Goal: Information Seeking & Learning: Learn about a topic

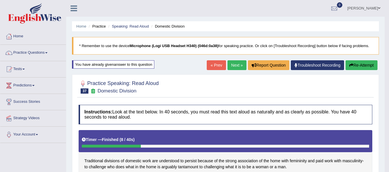
click at [364, 66] on button "Re-Attempt" at bounding box center [361, 65] width 32 height 10
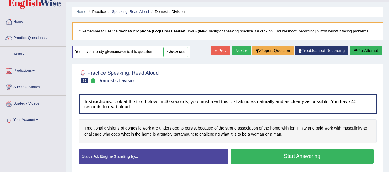
scroll to position [43, 0]
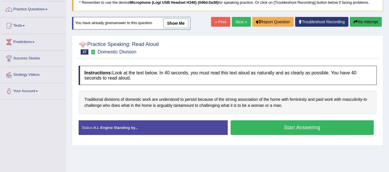
click at [180, 20] on link "show me" at bounding box center [175, 23] width 25 height 10
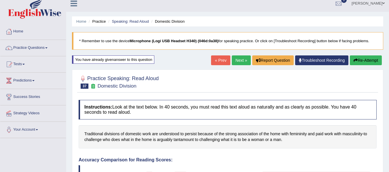
scroll to position [0, 0]
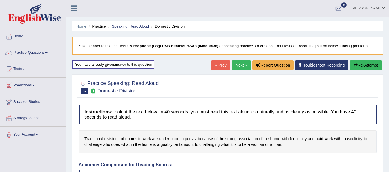
click at [355, 81] on div at bounding box center [228, 87] width 298 height 18
click at [361, 66] on button "Re-Attempt" at bounding box center [366, 65] width 32 height 10
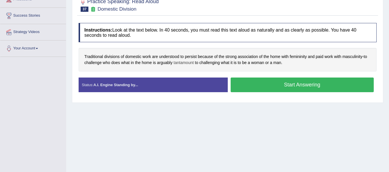
click at [178, 63] on span "tantamount" at bounding box center [184, 63] width 20 height 6
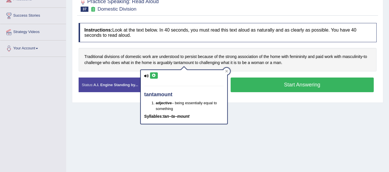
click at [155, 75] on icon at bounding box center [154, 75] width 4 height 3
click at [227, 70] on icon at bounding box center [226, 71] width 3 height 3
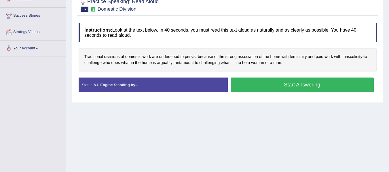
click at [277, 85] on button "Start Answering" at bounding box center [302, 85] width 143 height 15
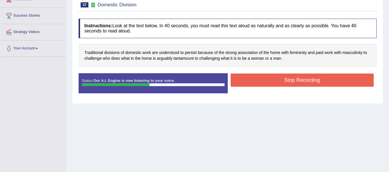
click at [275, 81] on button "Stop Recording" at bounding box center [302, 80] width 143 height 13
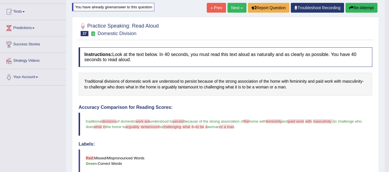
scroll to position [29, 0]
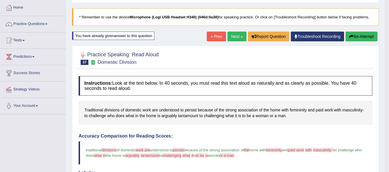
click at [357, 37] on button "Re-Attempt" at bounding box center [361, 37] width 32 height 10
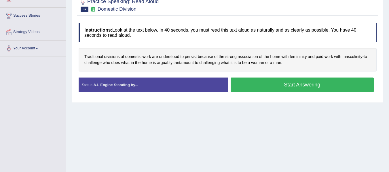
scroll to position [58, 0]
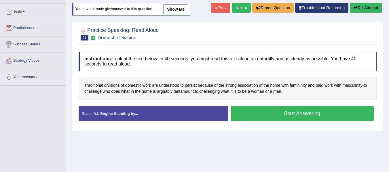
click at [298, 116] on button "Start Answering" at bounding box center [302, 113] width 143 height 15
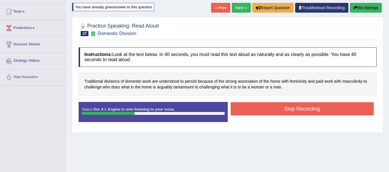
click at [265, 106] on button "Stop Recording" at bounding box center [302, 108] width 143 height 13
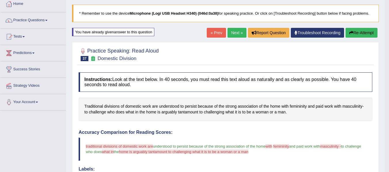
scroll to position [29, 0]
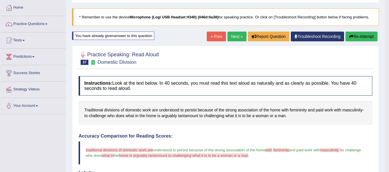
click at [360, 35] on button "Re-Attempt" at bounding box center [361, 37] width 32 height 10
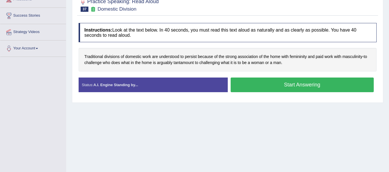
click at [276, 86] on button "Start Answering" at bounding box center [302, 85] width 143 height 15
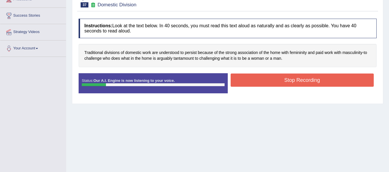
click at [284, 87] on div "Stop Recording" at bounding box center [302, 81] width 149 height 15
click at [281, 82] on button "Stop Recording" at bounding box center [302, 80] width 143 height 13
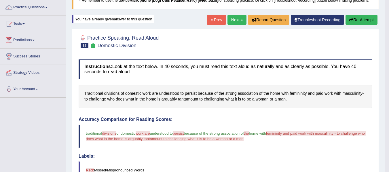
scroll to position [29, 0]
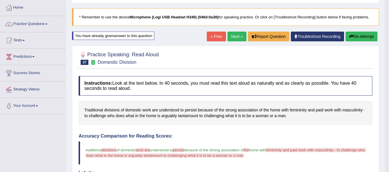
click at [356, 39] on button "Re-Attempt" at bounding box center [361, 37] width 32 height 10
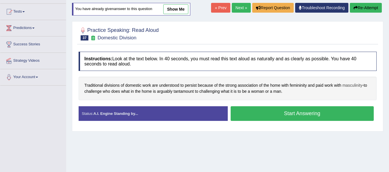
click at [357, 87] on span "masculinity" at bounding box center [352, 86] width 20 height 6
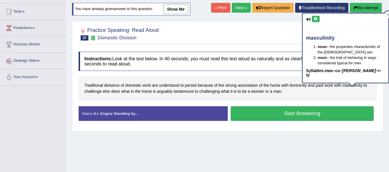
click at [315, 17] on icon at bounding box center [315, 18] width 4 height 3
click at [317, 20] on icon at bounding box center [315, 18] width 4 height 3
click at [316, 18] on icon at bounding box center [315, 18] width 4 height 3
click at [388, 14] on icon at bounding box center [387, 14] width 3 height 3
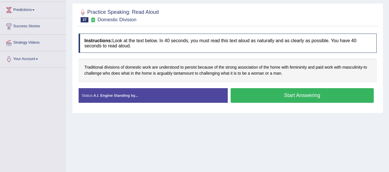
scroll to position [86, 0]
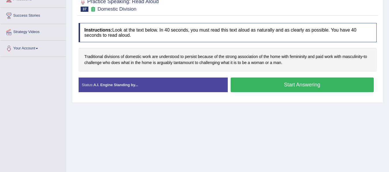
click at [333, 94] on div "Status: A.I. Engine Standing by... Start Answering Stop Recording" at bounding box center [228, 88] width 298 height 20
click at [328, 79] on button "Start Answering" at bounding box center [302, 85] width 143 height 15
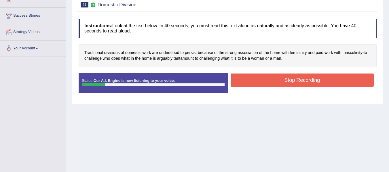
click at [282, 75] on button "Stop Recording" at bounding box center [302, 80] width 143 height 13
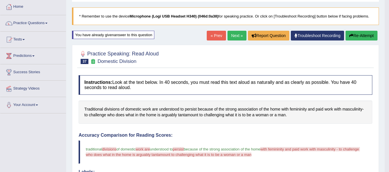
scroll to position [29, 0]
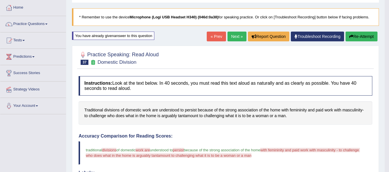
click at [231, 37] on link "Next »" at bounding box center [236, 37] width 19 height 10
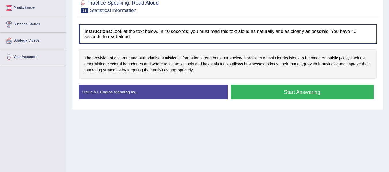
scroll to position [86, 0]
